Goal: Register for event/course

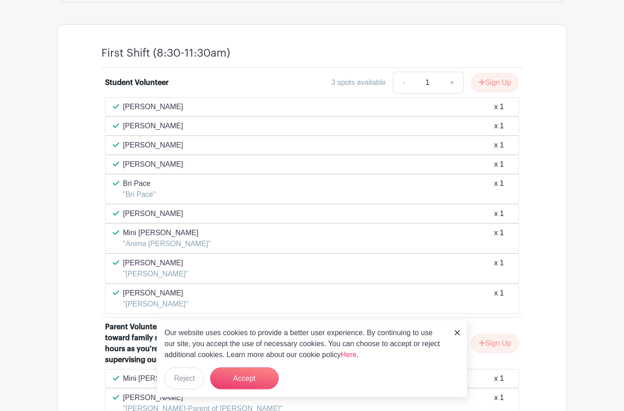
scroll to position [525, 0]
click at [501, 73] on button "Sign Up" at bounding box center [495, 82] width 48 height 19
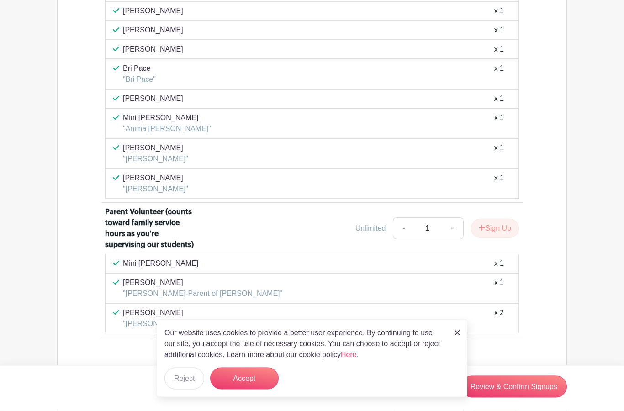
click at [260, 382] on button "Accept" at bounding box center [244, 378] width 68 height 22
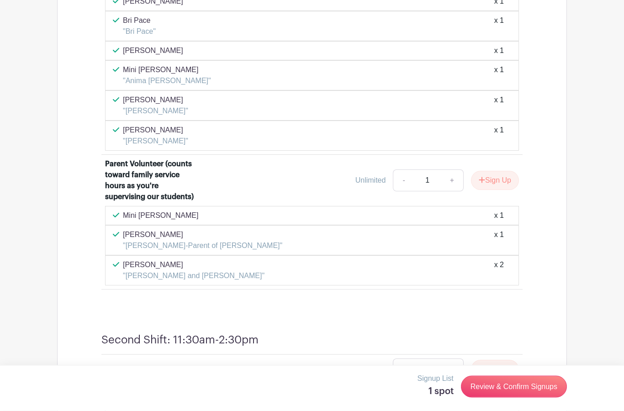
scroll to position [688, 0]
click at [504, 174] on button "Sign Up" at bounding box center [495, 179] width 48 height 19
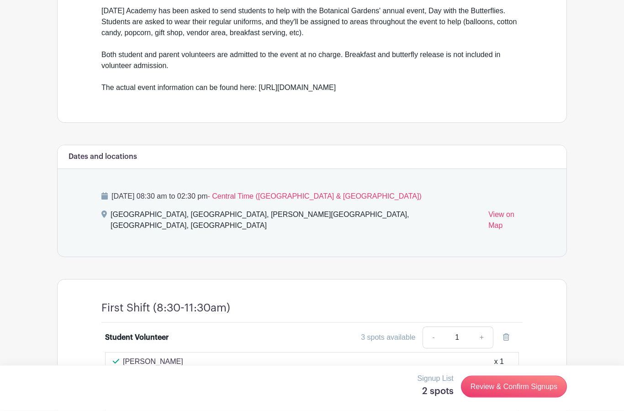
scroll to position [314, 0]
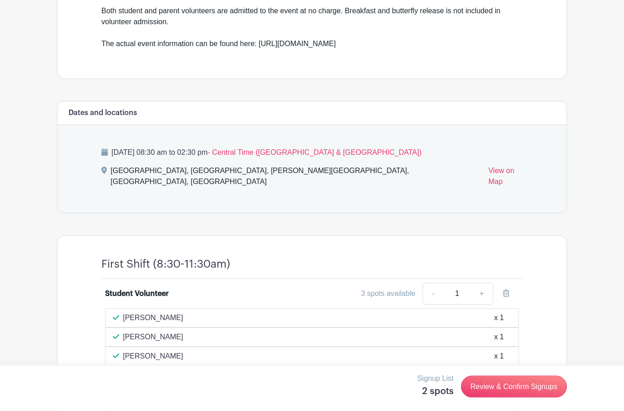
click at [539, 387] on link "Review & Confirm Signups" at bounding box center [514, 387] width 106 height 22
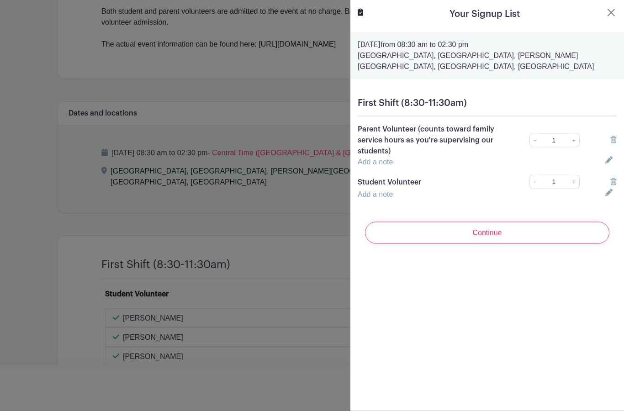
scroll to position [314, 0]
click at [382, 198] on link "Add a note" at bounding box center [374, 194] width 35 height 8
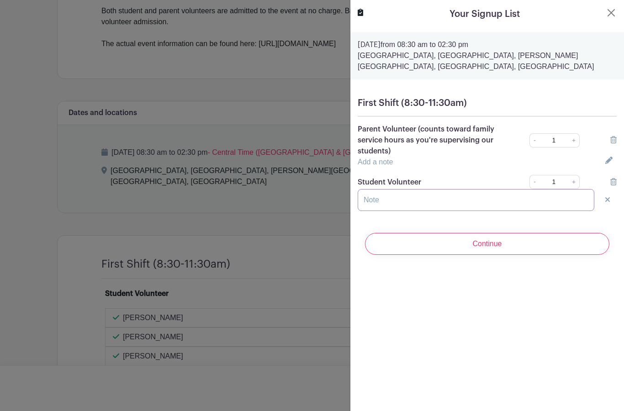
click at [388, 194] on input "text" at bounding box center [475, 200] width 236 height 22
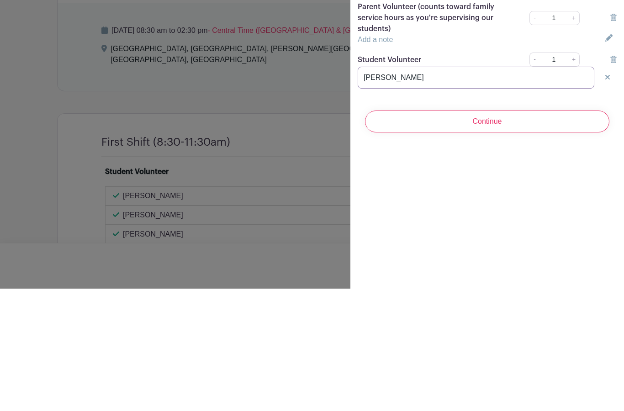
type input "[PERSON_NAME]"
click at [498, 233] on input "Continue" at bounding box center [487, 244] width 244 height 22
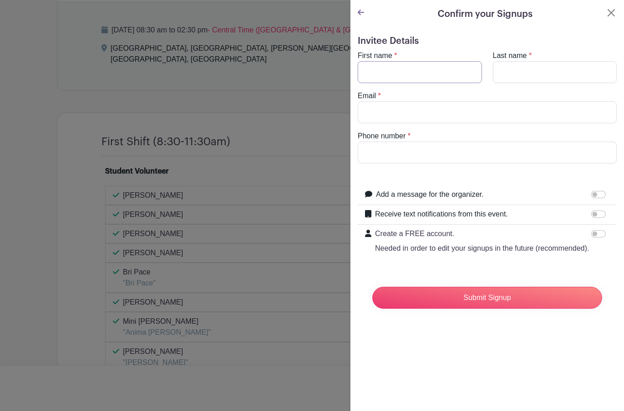
click at [442, 68] on input "First name" at bounding box center [419, 72] width 124 height 22
type input "[PERSON_NAME]"
click at [408, 112] on input "Email" at bounding box center [486, 112] width 259 height 22
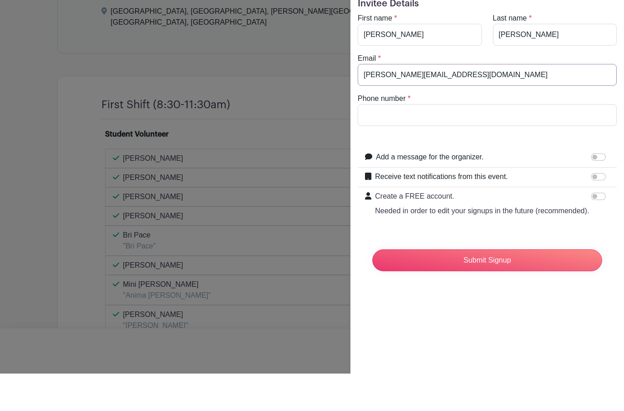
type input "[PERSON_NAME][EMAIL_ADDRESS][DOMAIN_NAME]"
click at [465, 142] on input "Phone number" at bounding box center [486, 153] width 259 height 22
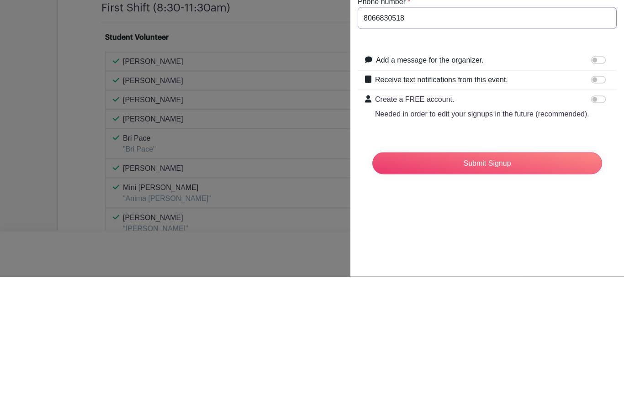
type input "8066830518"
click at [530, 287] on input "Submit Signup" at bounding box center [487, 298] width 230 height 22
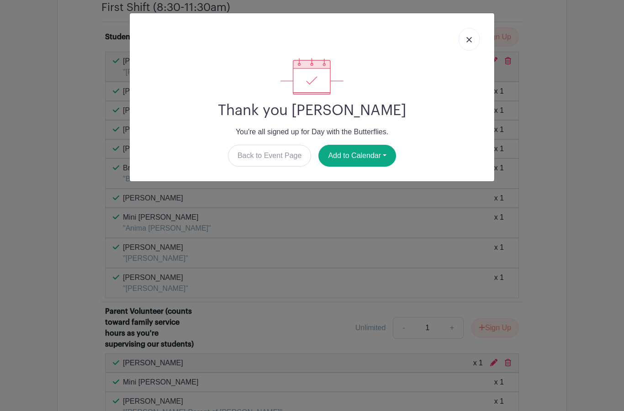
click at [289, 155] on link "Back to Event Page" at bounding box center [270, 156] width 84 height 22
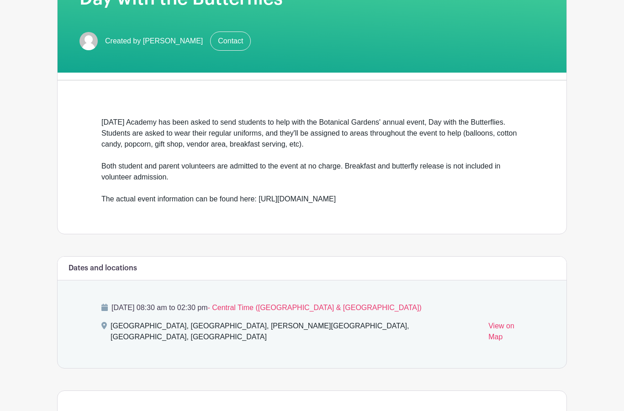
scroll to position [0, 0]
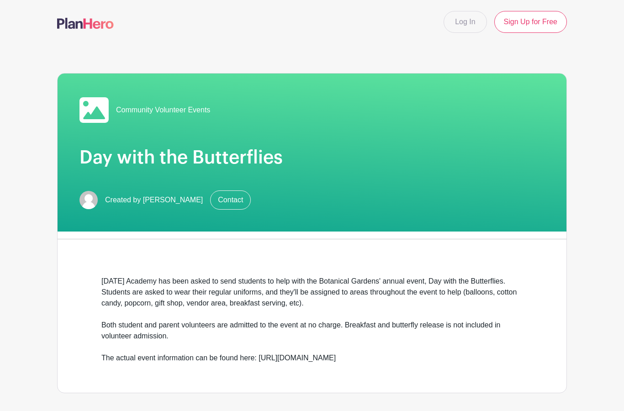
click at [466, 20] on link "Log In" at bounding box center [464, 22] width 43 height 22
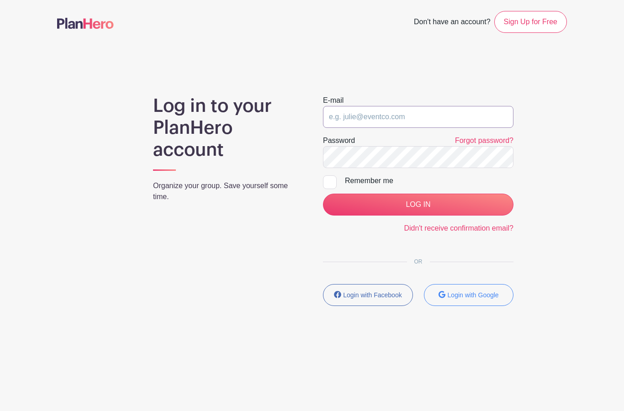
click at [411, 115] on input "email" at bounding box center [418, 117] width 190 height 22
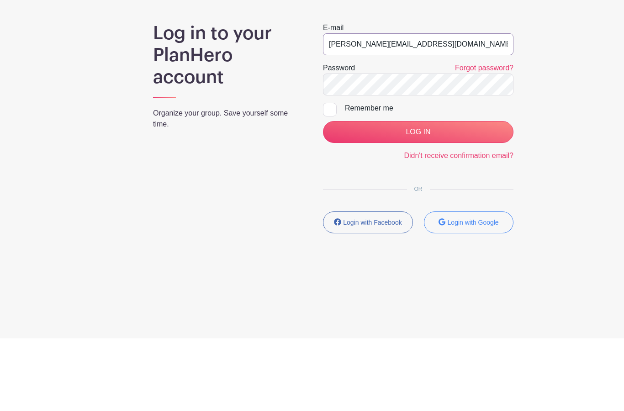
type input "[PERSON_NAME][EMAIL_ADDRESS][DOMAIN_NAME]"
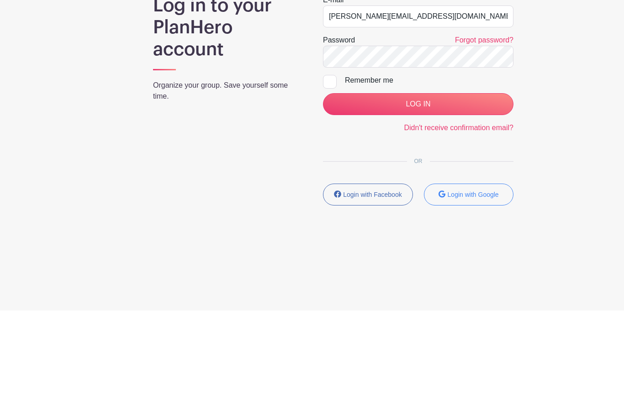
click at [414, 194] on input "LOG IN" at bounding box center [418, 205] width 190 height 22
